Goal: Navigation & Orientation: Find specific page/section

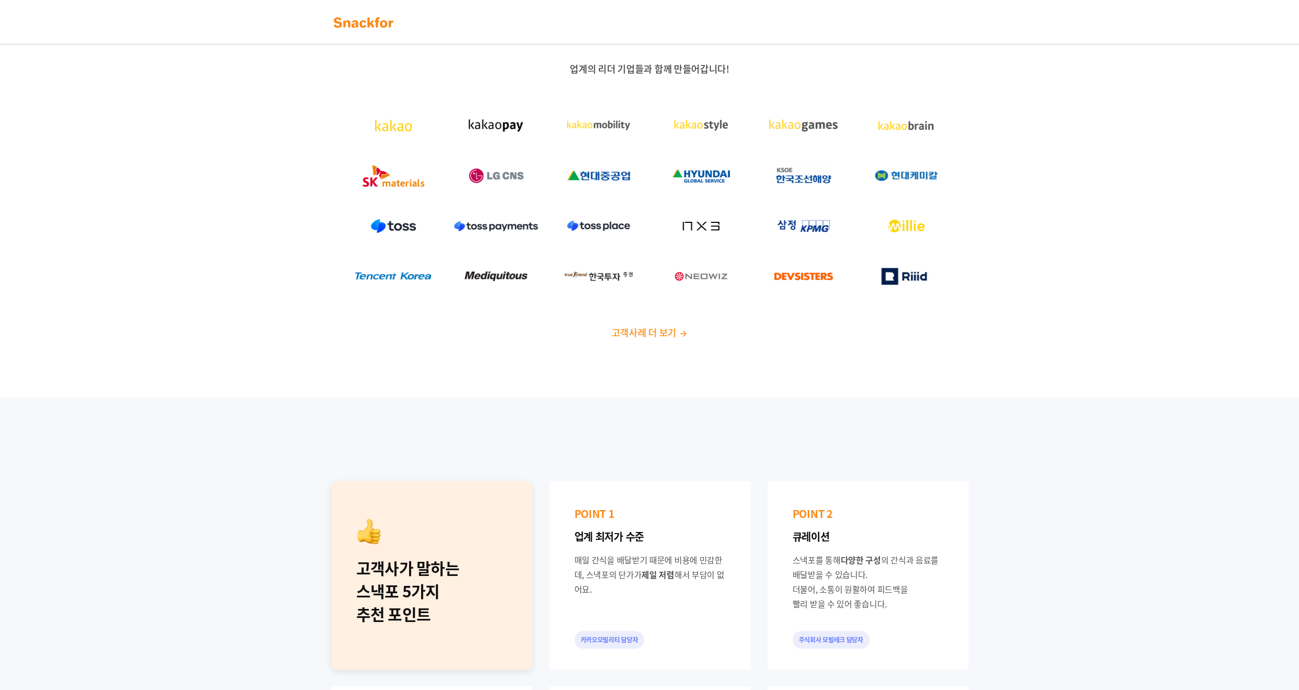
click at [777, 356] on div "업계의 리더 기업들과 함께 만들어갑니다! 고객사례 더 보기" at bounding box center [649, 205] width 1299 height 385
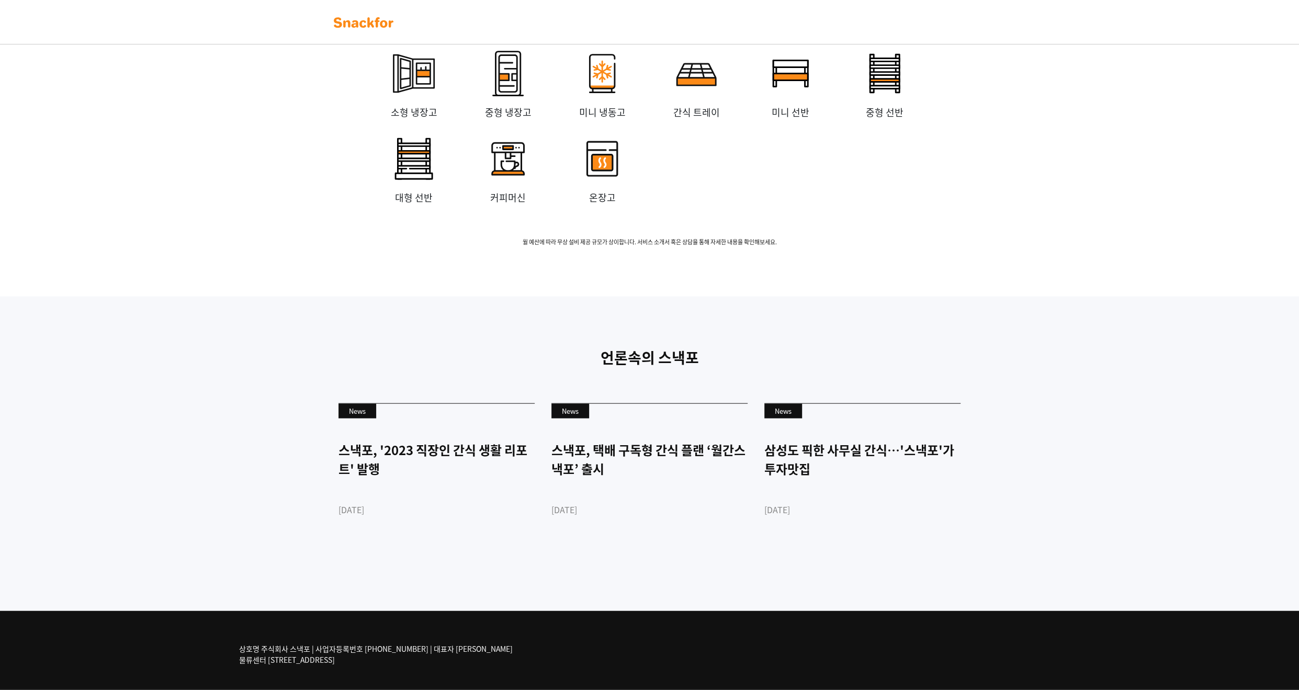
scroll to position [2250, 0]
click at [840, 446] on div "삼성도 픽한 사무실 간식…'스낵포'가 투자맛집" at bounding box center [863, 460] width 196 height 38
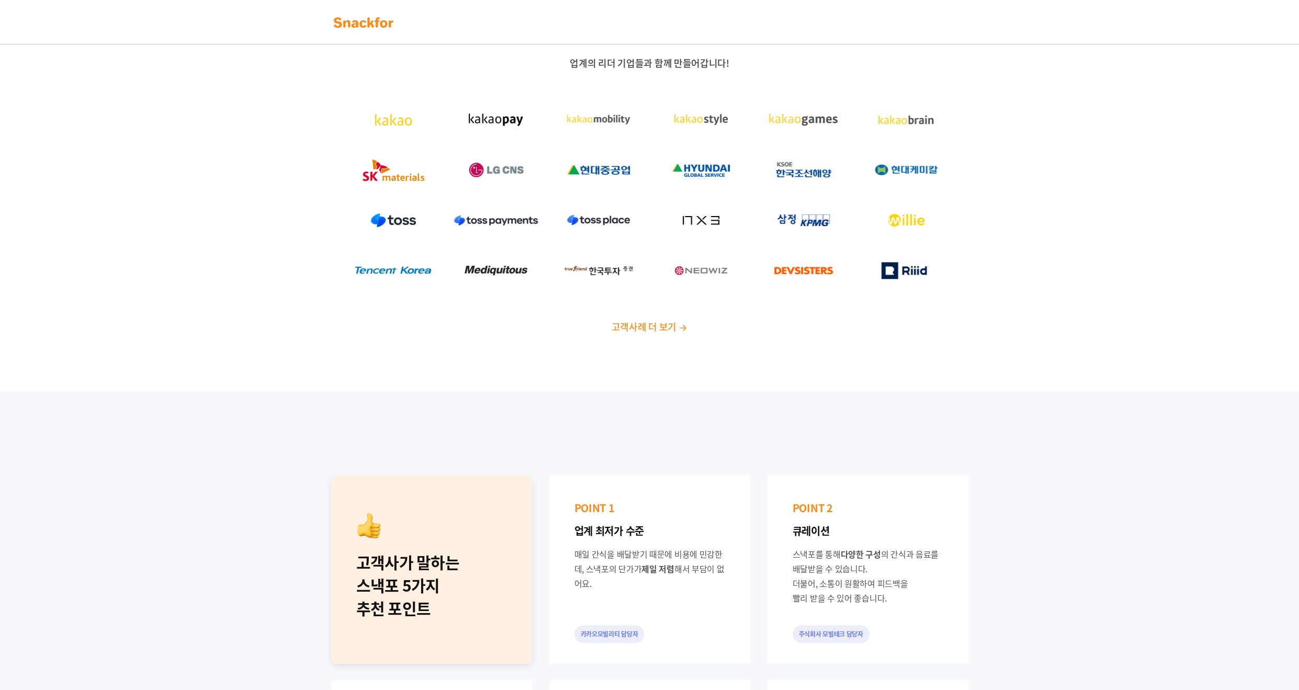
scroll to position [0, 0]
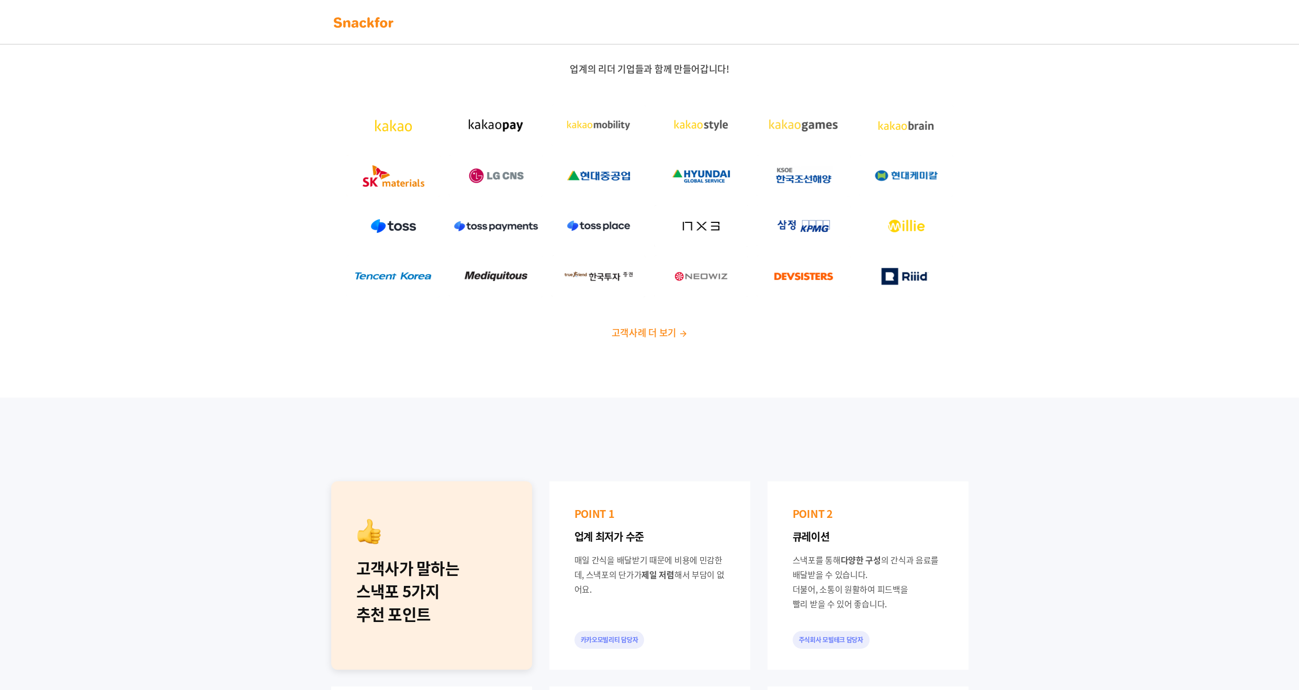
click at [372, 24] on img at bounding box center [364, 22] width 66 height 17
click at [631, 330] on span "고객사례 더 보기" at bounding box center [643, 332] width 65 height 14
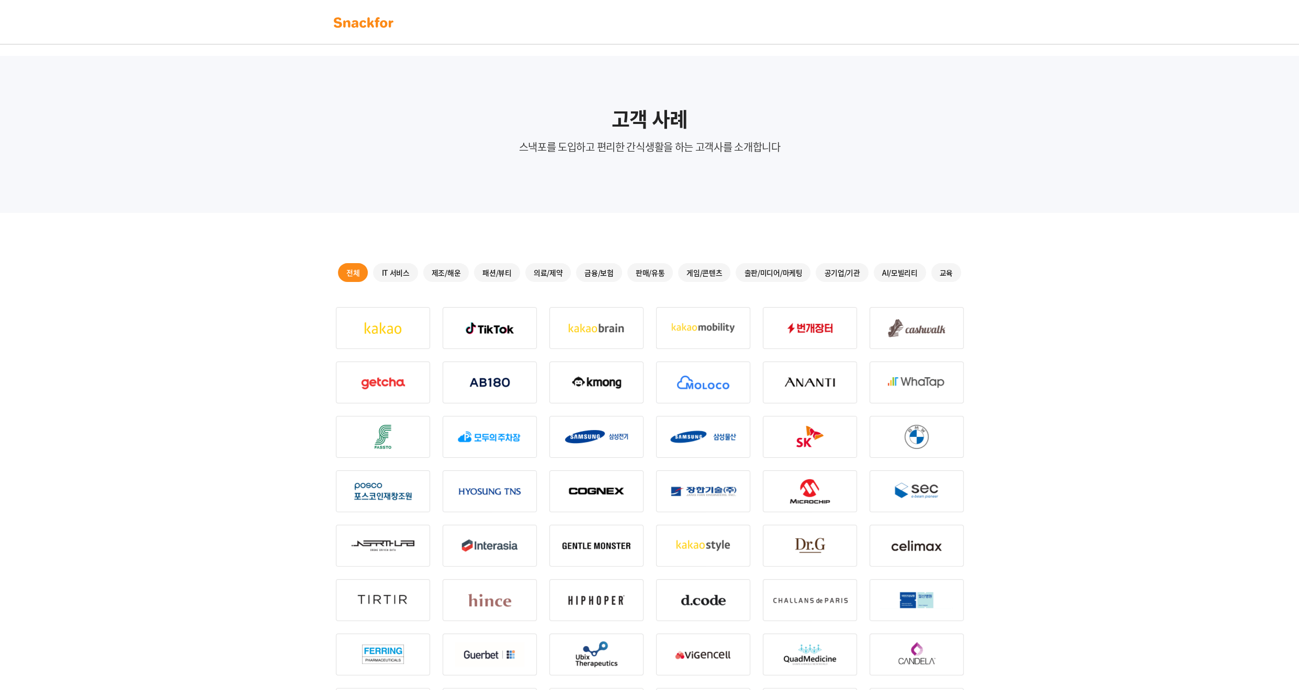
click at [366, 19] on img at bounding box center [364, 22] width 66 height 17
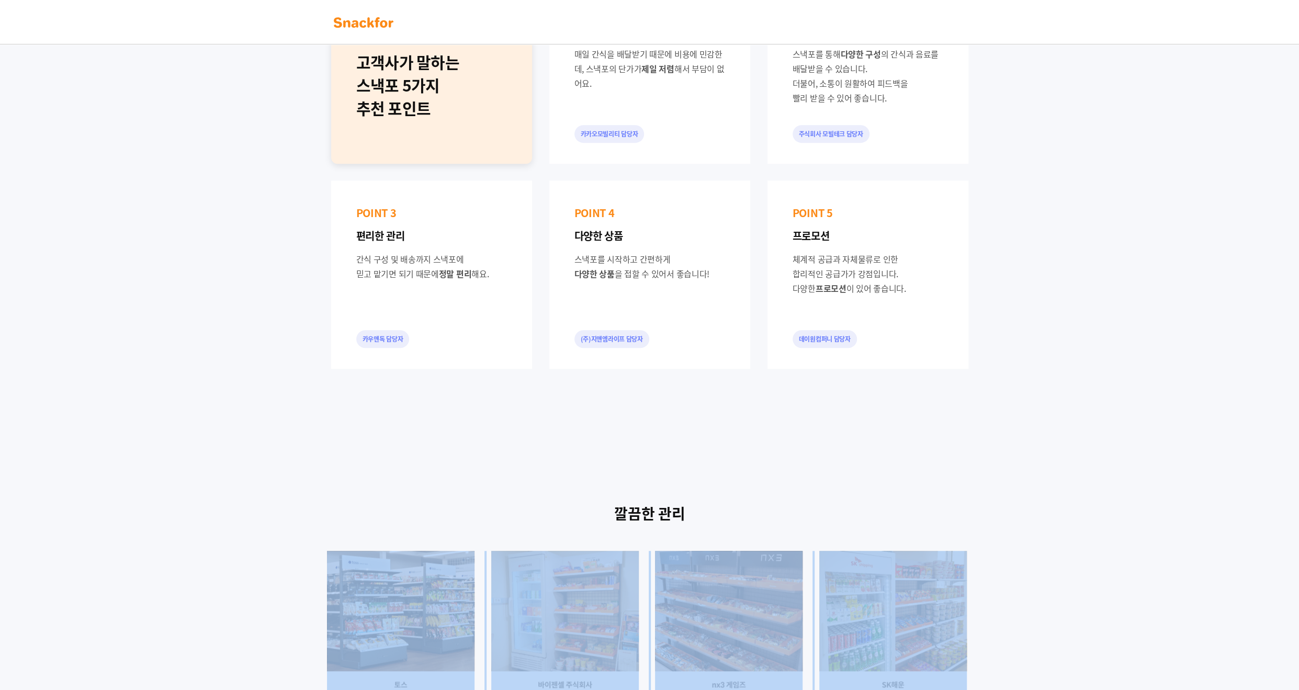
scroll to position [157, 0]
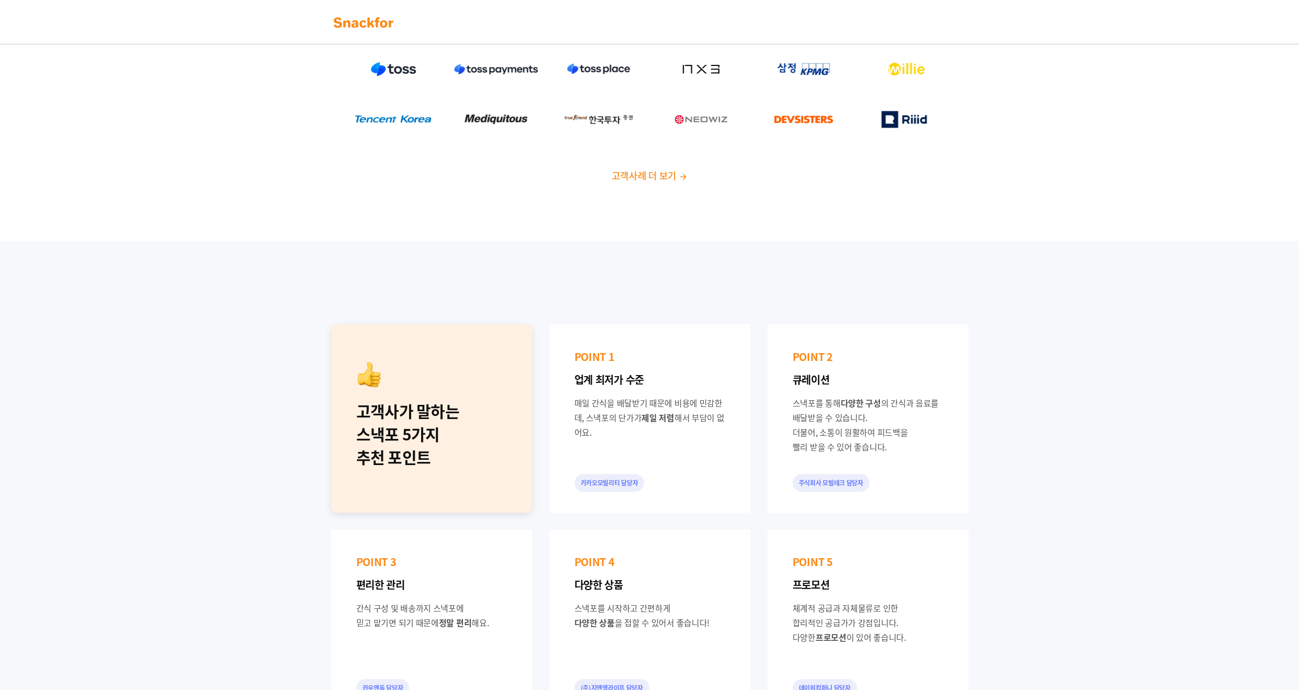
drag, startPoint x: 737, startPoint y: 473, endPoint x: 738, endPoint y: 480, distance: 7.3
click at [701, 460] on div "POINT 1 업계 최저가 수준 매일 간식을 배달받기 때문에 비용에 민감한데, 스낵포의 단가가 제일 저렴 해서 부담이 없어요. 카카오모빌리티 …" at bounding box center [649, 418] width 201 height 188
click at [607, 485] on div "카카오모빌리티 담당자" at bounding box center [610, 483] width 70 height 18
click at [676, 474] on div "POINT 1 업계 최저가 수준 매일 간식을 배달받기 때문에 비용에 민감한데, 스낵포의 단가가 제일 저렴 해서 부담이 없어요. 카카오모빌리티 …" at bounding box center [649, 418] width 201 height 188
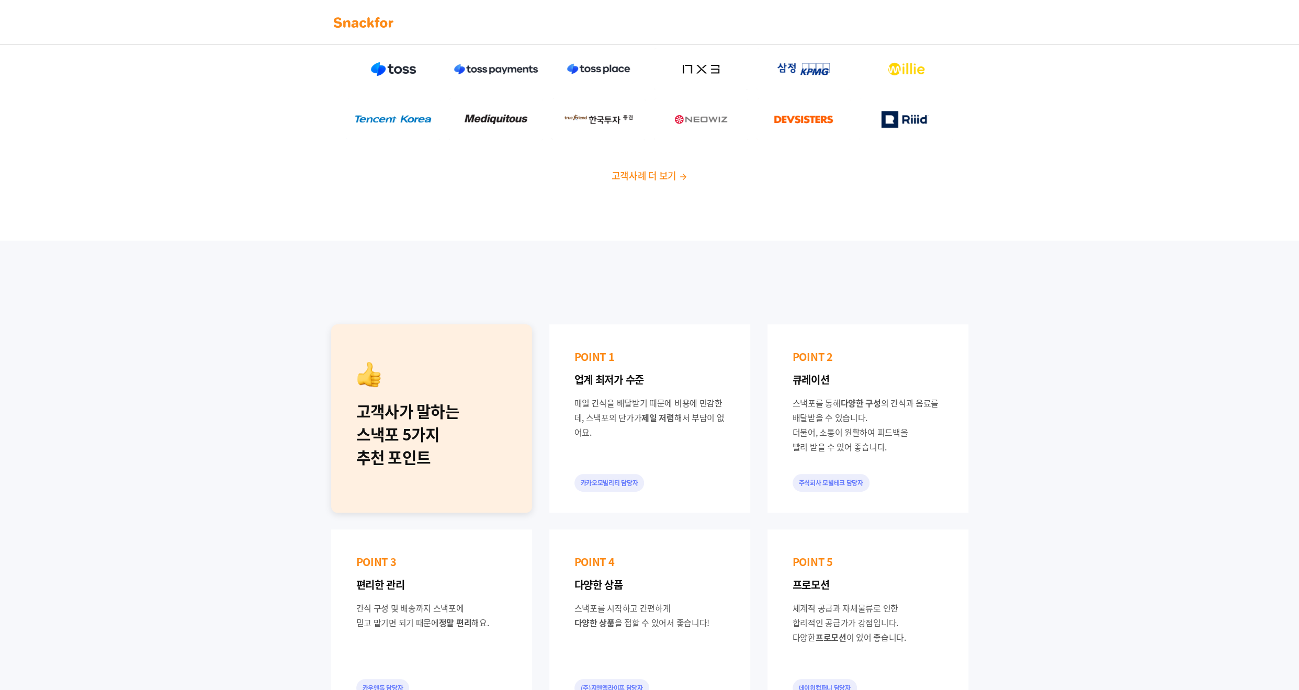
scroll to position [0, 0]
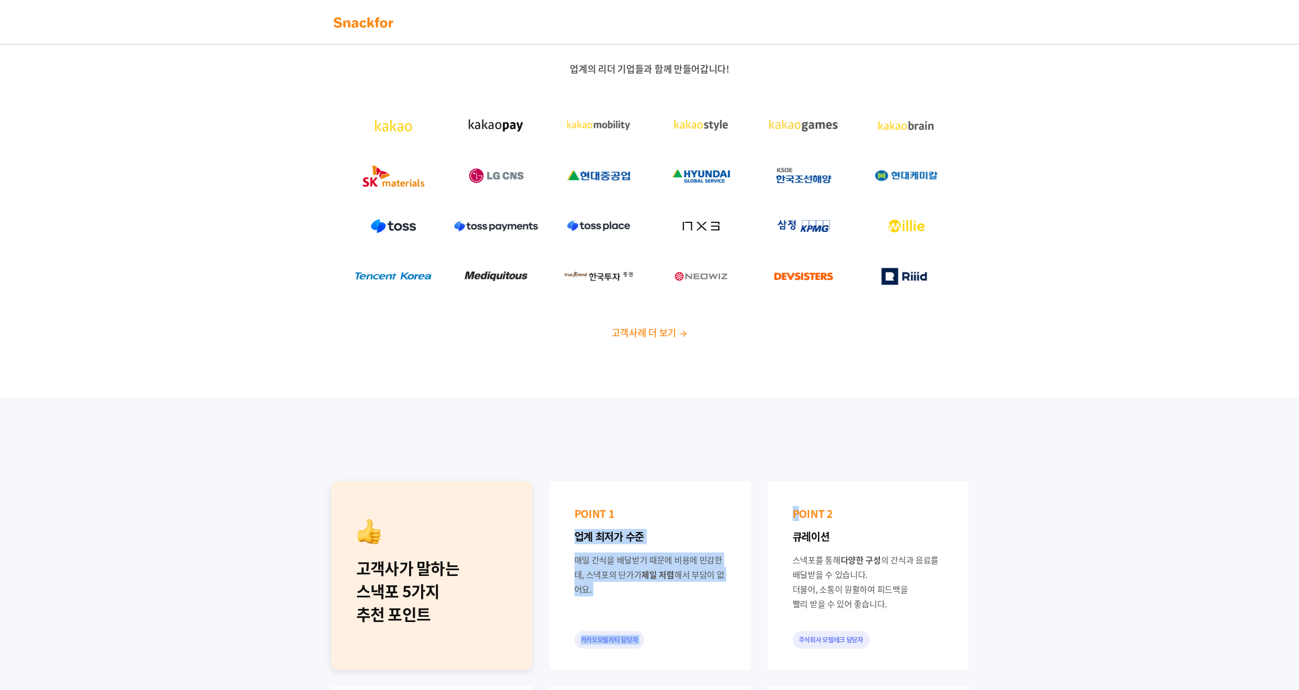
drag, startPoint x: 796, startPoint y: 445, endPoint x: 536, endPoint y: 370, distance: 270.8
click at [678, 407] on div "고객사가 말하는 스낵포 5가지 추천 포인트 POINT 1 업계 최저가 수준 매일 간식을 배달받기 때문에 비용에 민감한데, 스낵포의 단가가 제일…" at bounding box center [649, 678] width 1299 height 561
click at [654, 323] on div "업계의 리더 기업들과 함께 만들어갑니다! 고객사례 더 보기" at bounding box center [650, 201] width 654 height 276
click at [655, 334] on span "고객사례 더 보기" at bounding box center [643, 332] width 65 height 14
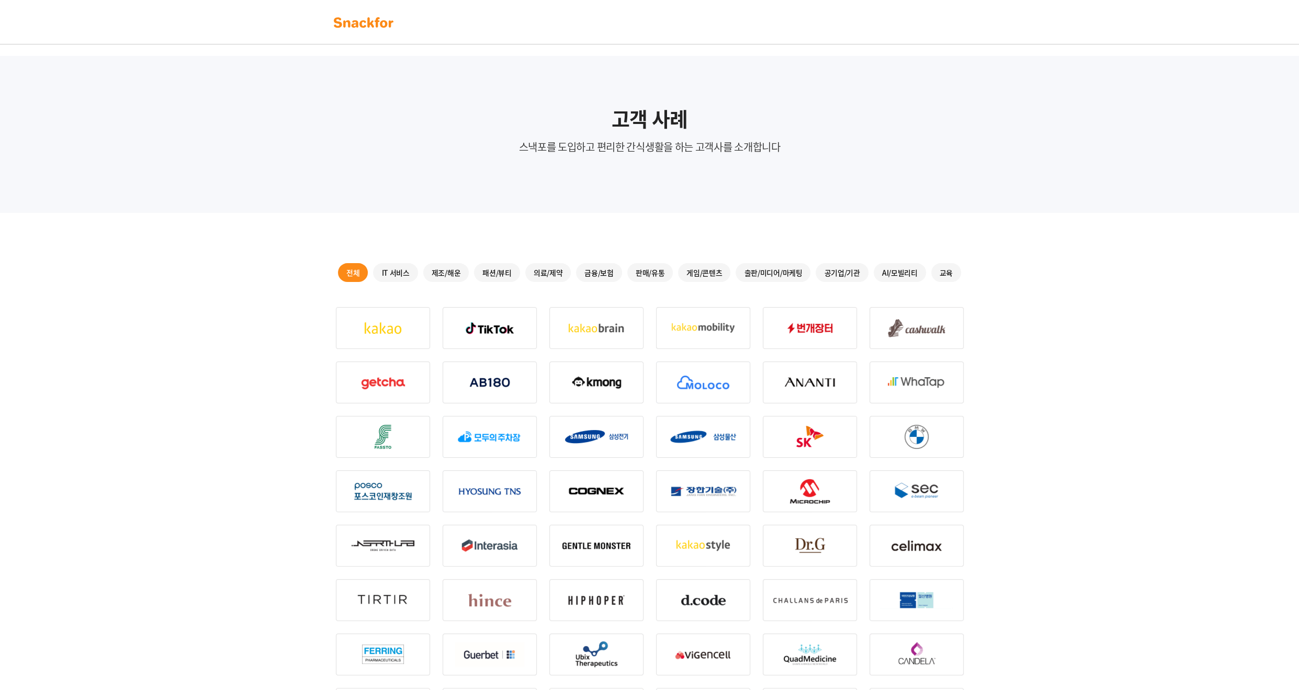
scroll to position [1119, 0]
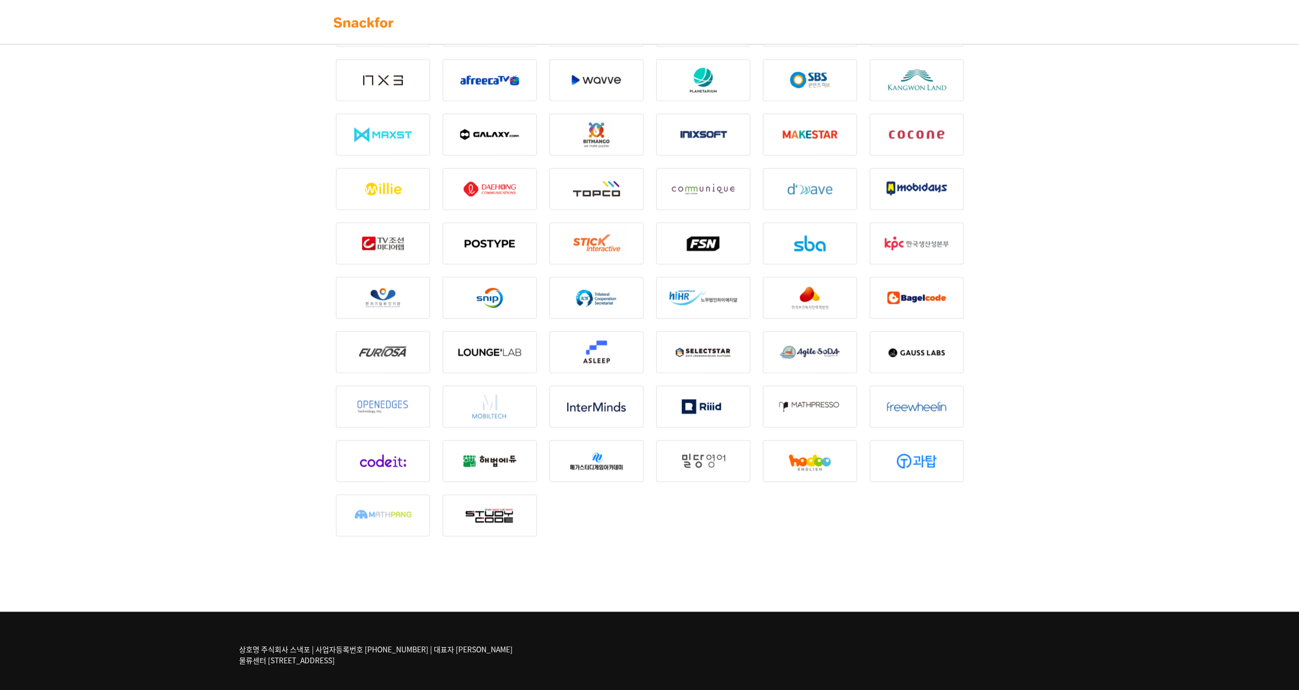
drag, startPoint x: 350, startPoint y: 663, endPoint x: 199, endPoint y: 656, distance: 150.9
click at [199, 656] on div "상호명 주식회사 스낵포 | 사업자등록번호 752-87-00835 | 대표자 이웅희 물류센터 경기도 광주시 추자동 303" at bounding box center [649, 651] width 1299 height 79
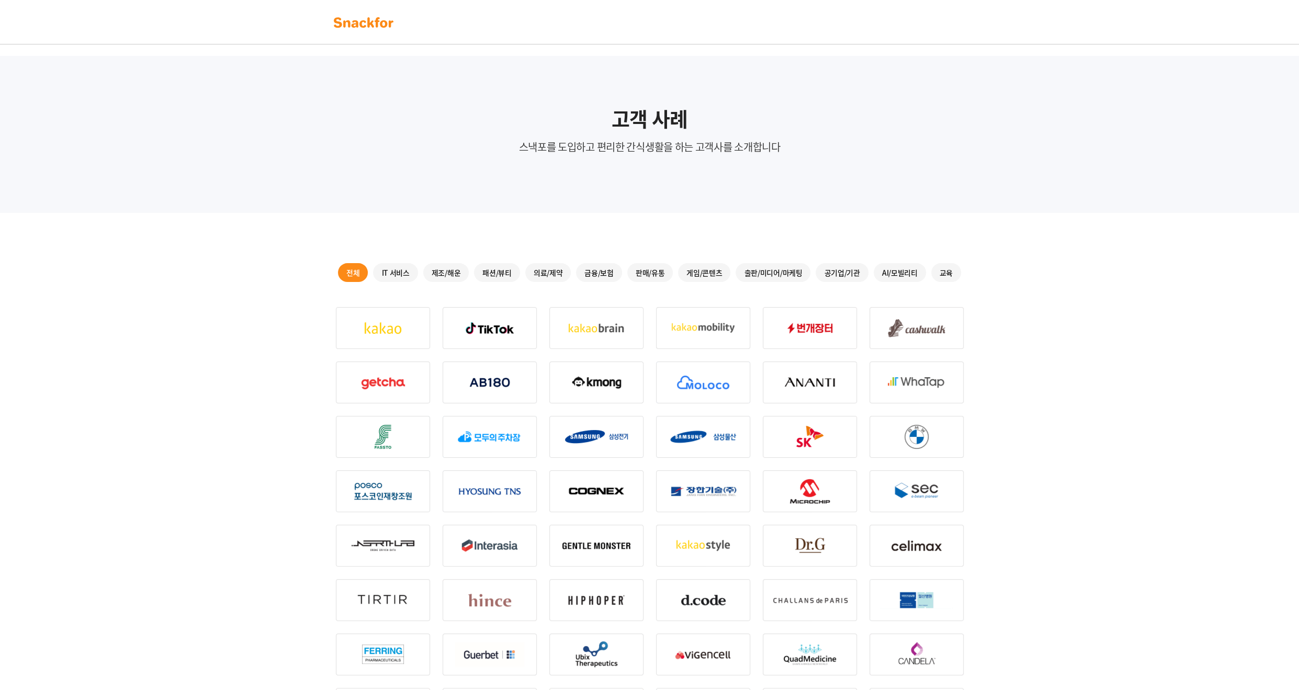
click at [343, 11] on link at bounding box center [364, 21] width 66 height 23
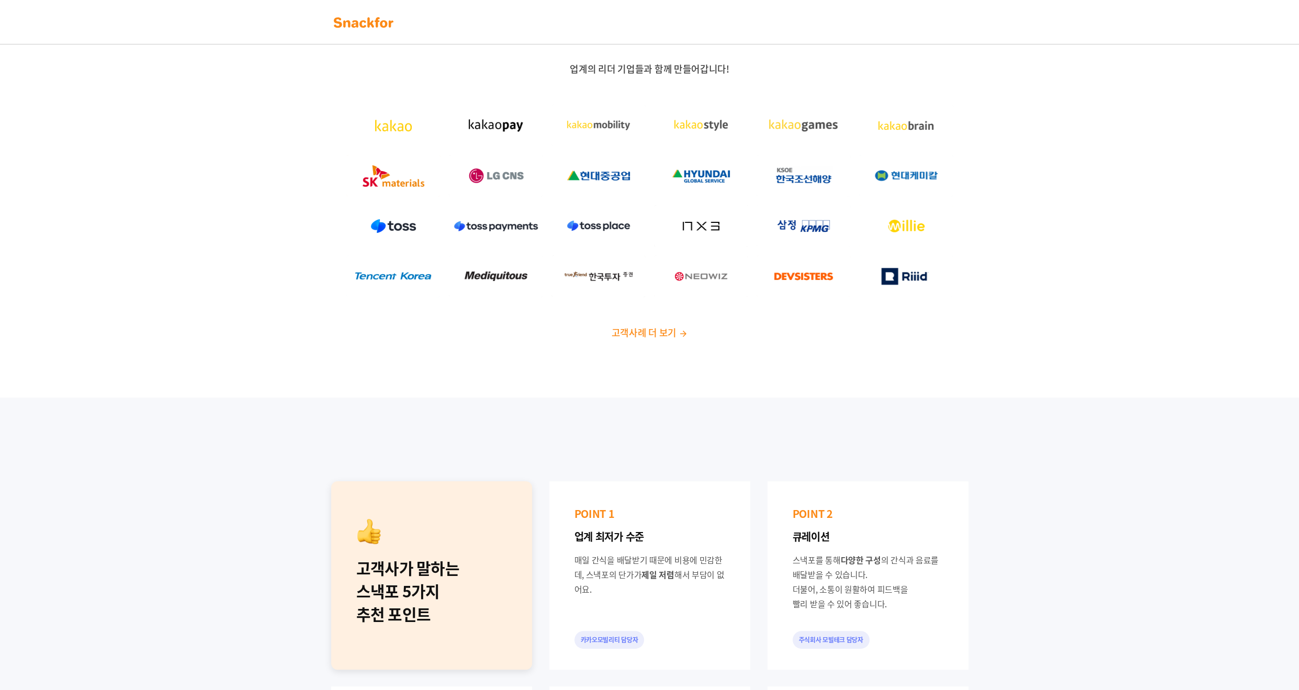
click at [368, 19] on img at bounding box center [364, 22] width 66 height 17
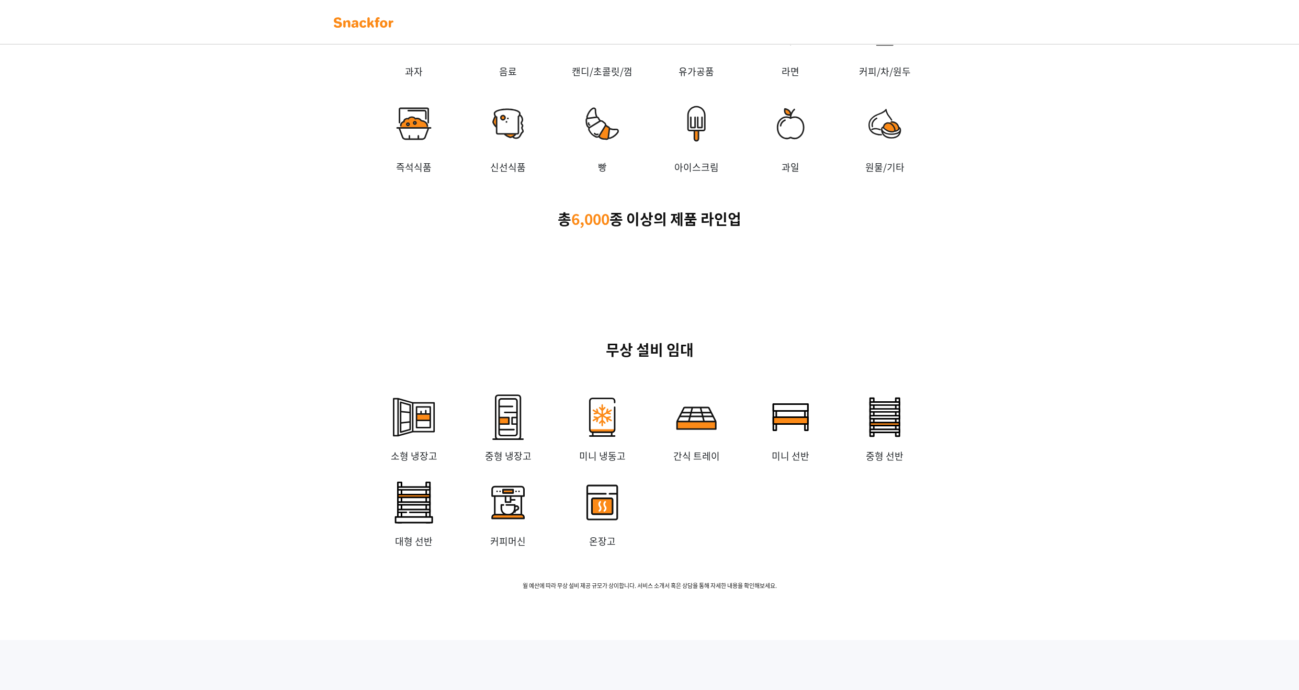
scroll to position [2250, 0]
